Goal: Find specific page/section: Find specific page/section

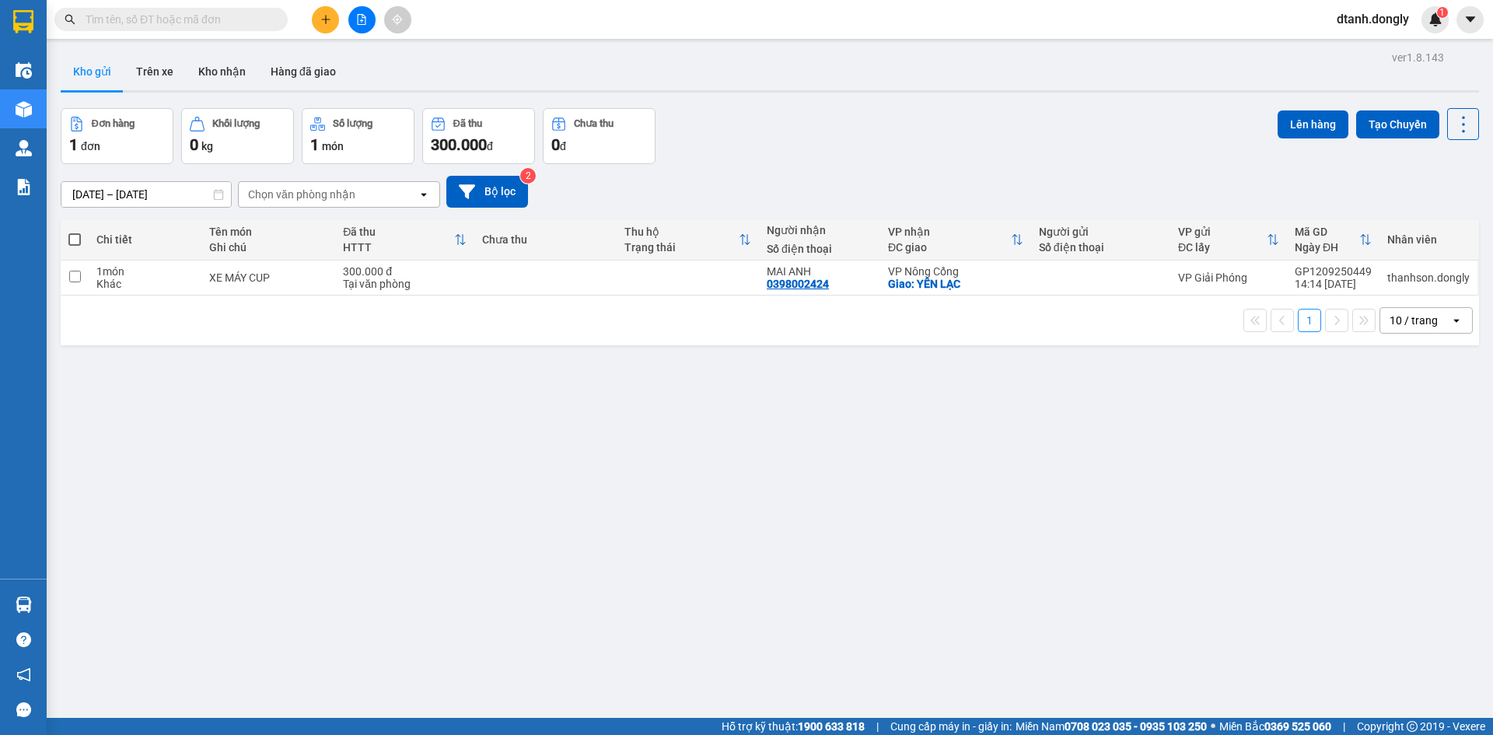
click at [1400, 234] on div "Nhân viên" at bounding box center [1429, 239] width 82 height 12
click at [1400, 239] on div "Nhân viên" at bounding box center [1429, 239] width 82 height 12
click at [1439, 16] on sup "1" at bounding box center [1442, 12] width 11 height 11
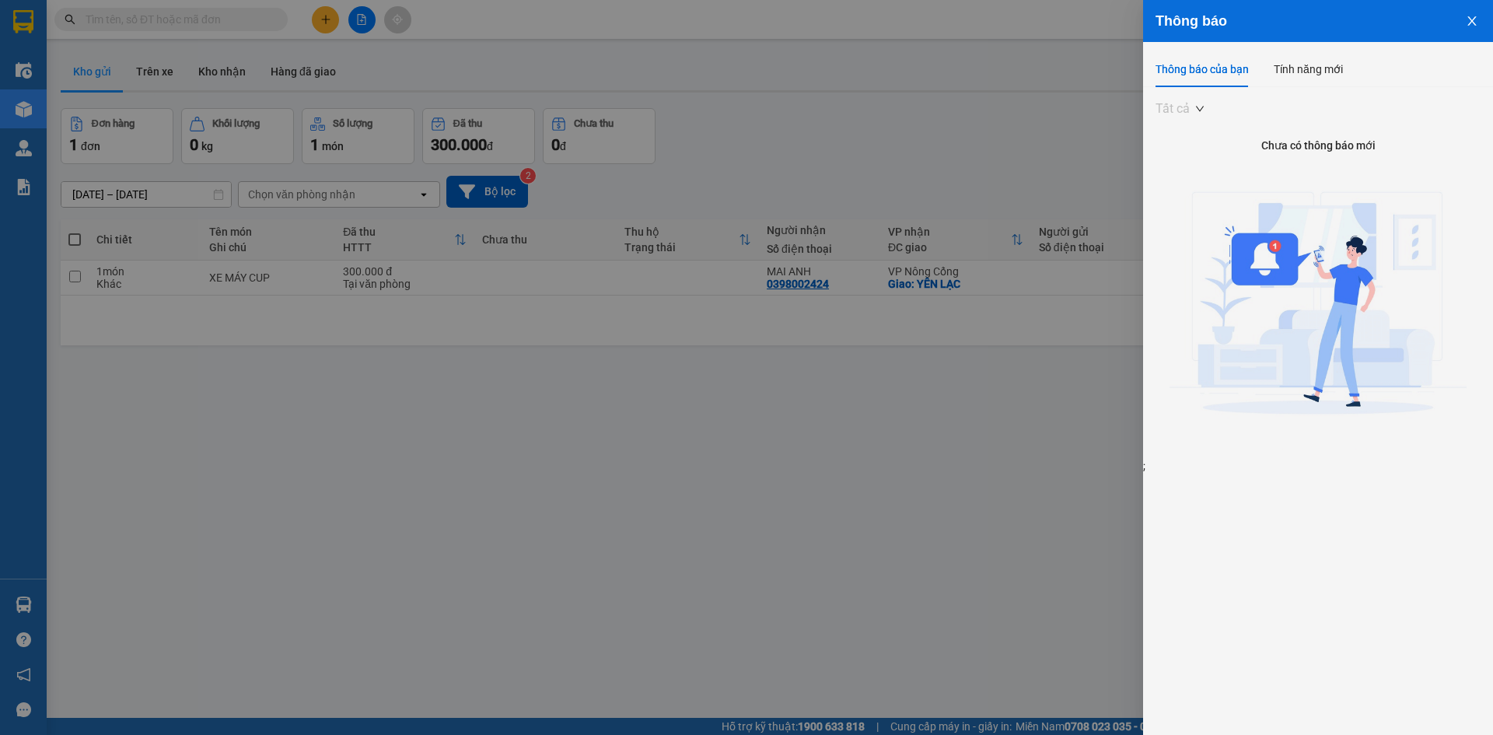
click at [1197, 104] on span "Tất cả" at bounding box center [1180, 108] width 48 height 23
click at [1071, 105] on div at bounding box center [746, 367] width 1493 height 735
